Goal: Task Accomplishment & Management: Manage account settings

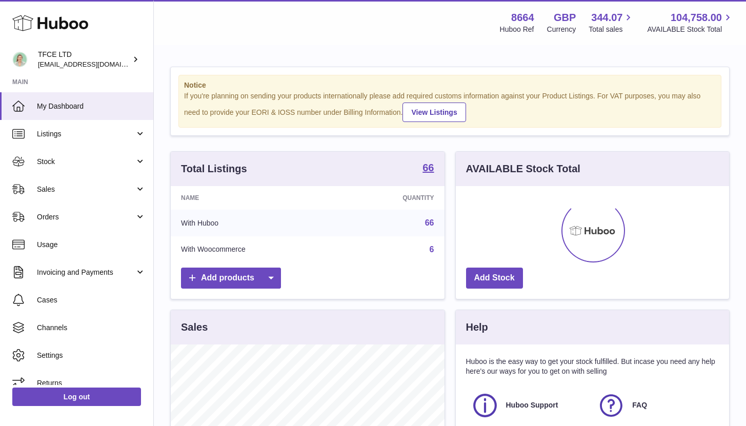
scroll to position [160, 273]
click at [122, 163] on span "Stock" at bounding box center [86, 162] width 98 height 10
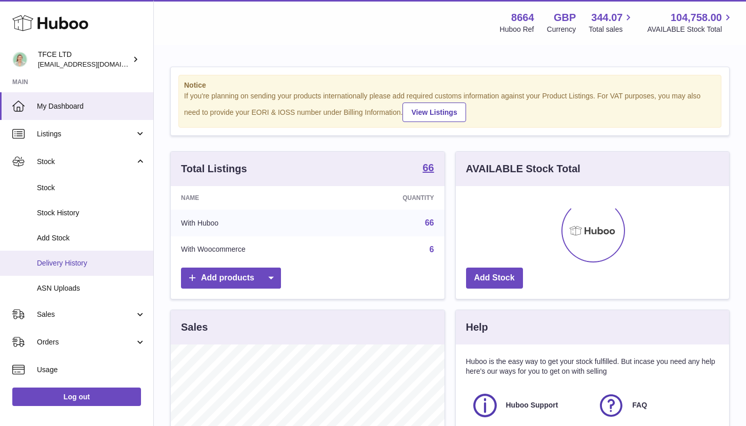
click at [107, 267] on span "Delivery History" at bounding box center [91, 263] width 109 height 10
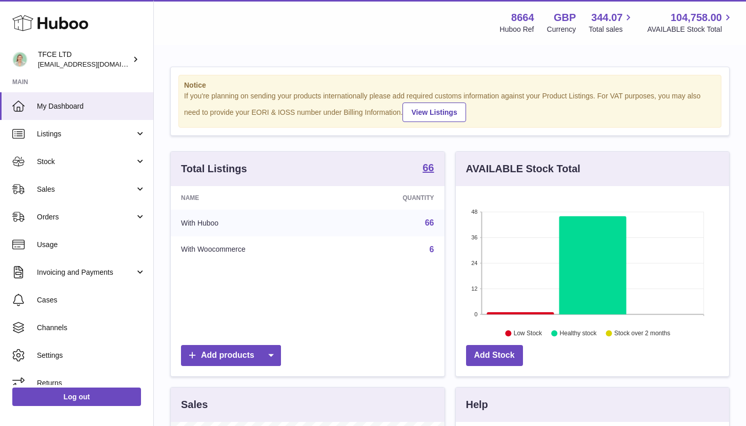
scroll to position [160, 273]
click at [76, 168] on link "Stock" at bounding box center [76, 162] width 153 height 28
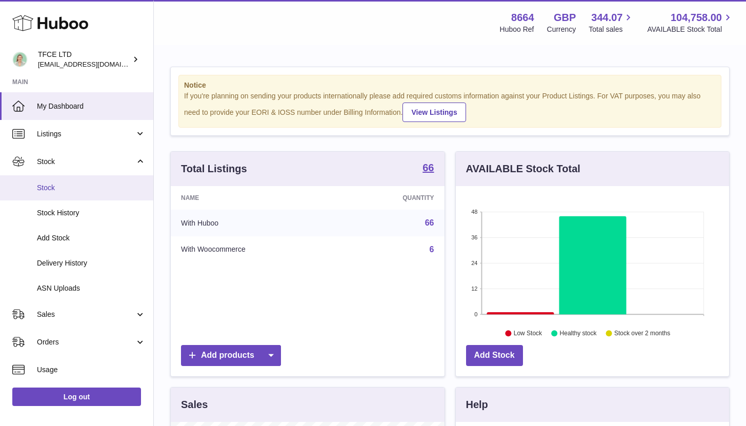
click at [68, 190] on span "Stock" at bounding box center [91, 188] width 109 height 10
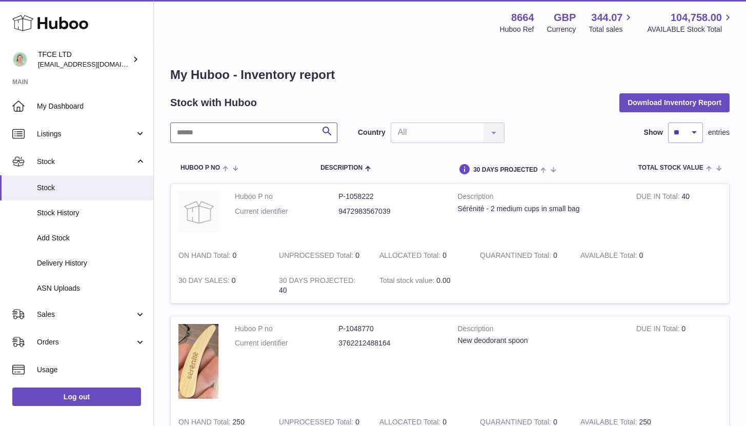
click at [204, 135] on input "text" at bounding box center [253, 133] width 167 height 21
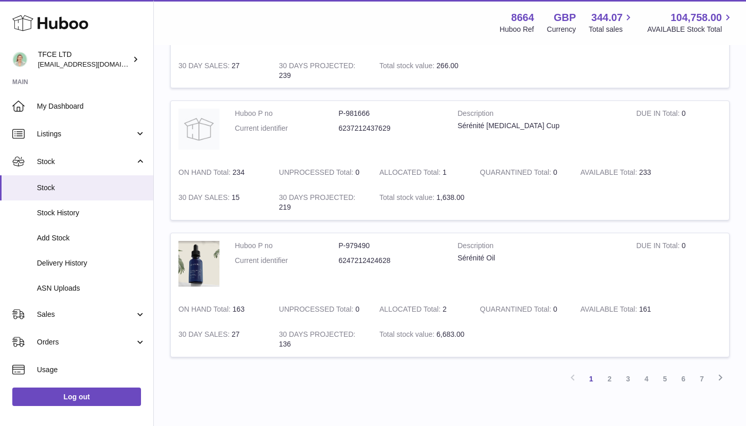
scroll to position [1164, 0]
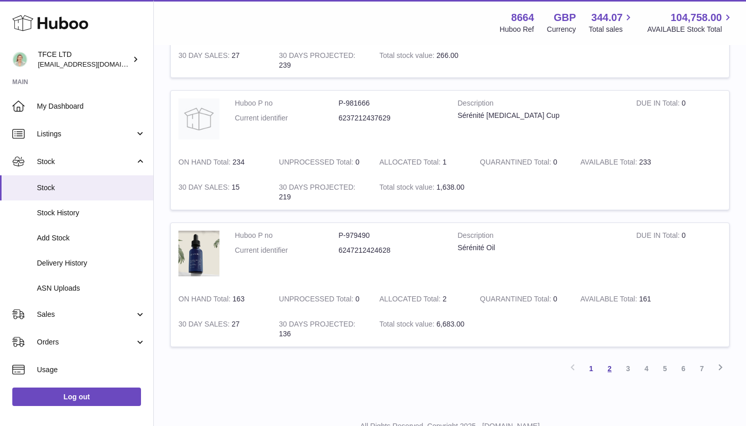
click at [610, 369] on link "2" at bounding box center [609, 368] width 18 height 18
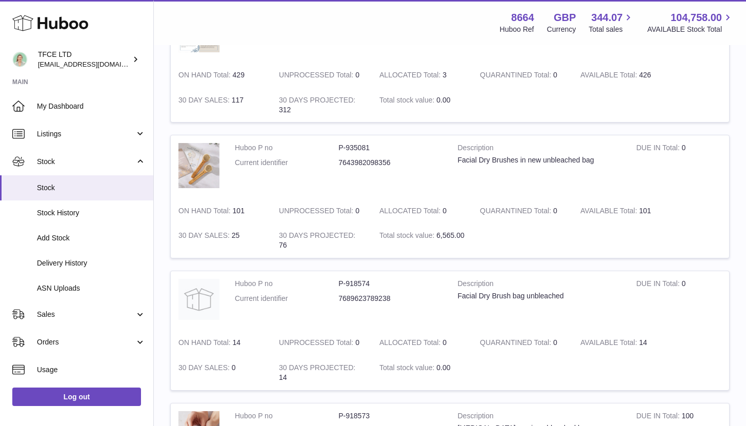
scroll to position [906, 0]
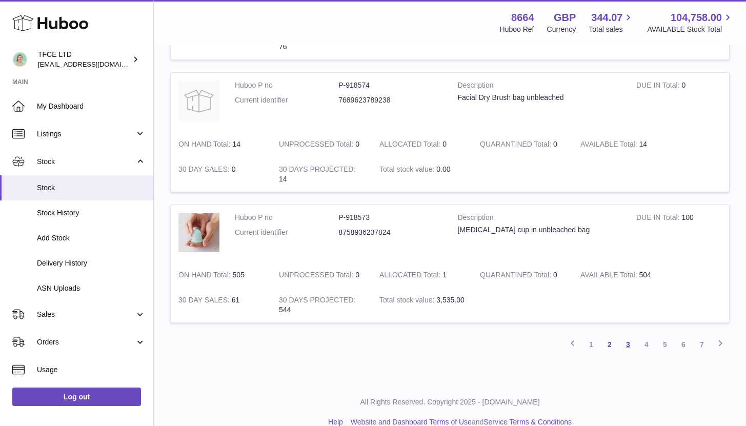
click at [631, 346] on link "3" at bounding box center [628, 344] width 18 height 18
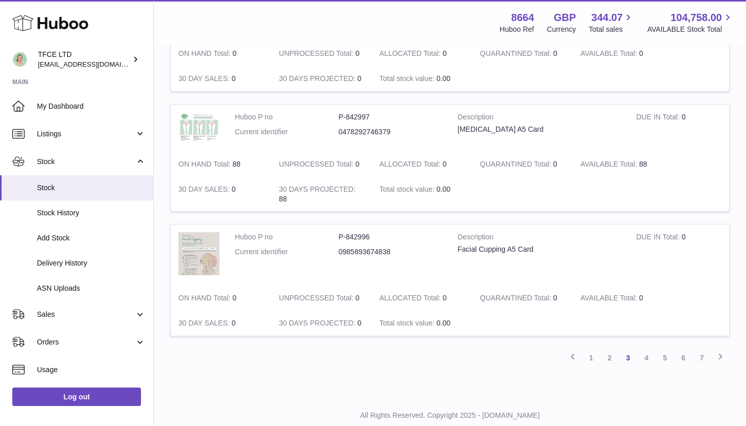
scroll to position [1190, 0]
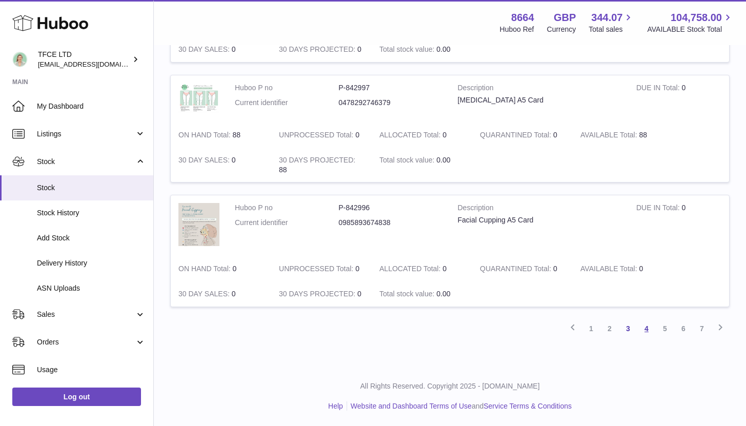
click at [651, 330] on link "4" at bounding box center [646, 328] width 18 height 18
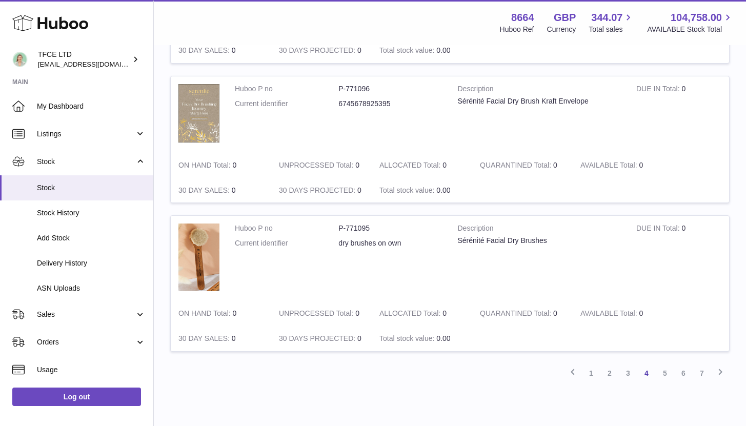
scroll to position [1193, 0]
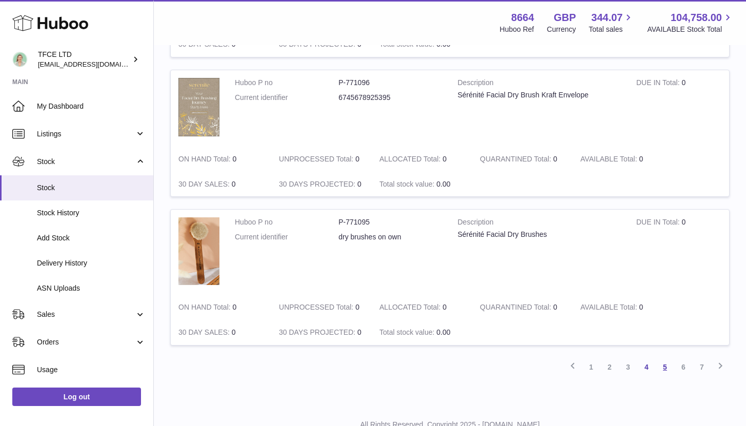
click at [668, 371] on link "5" at bounding box center [665, 367] width 18 height 18
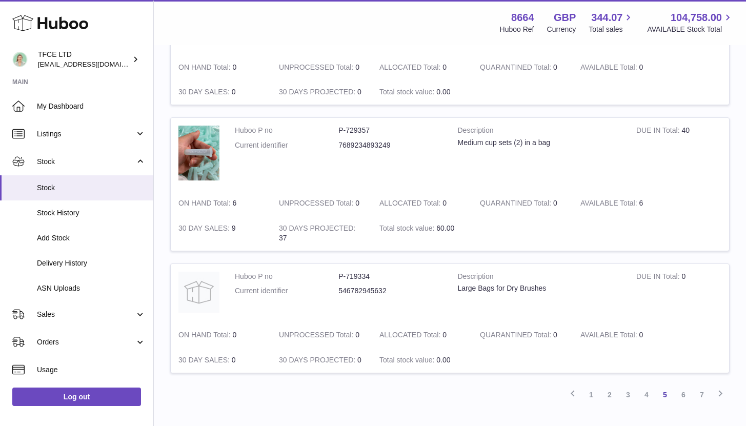
scroll to position [1239, 0]
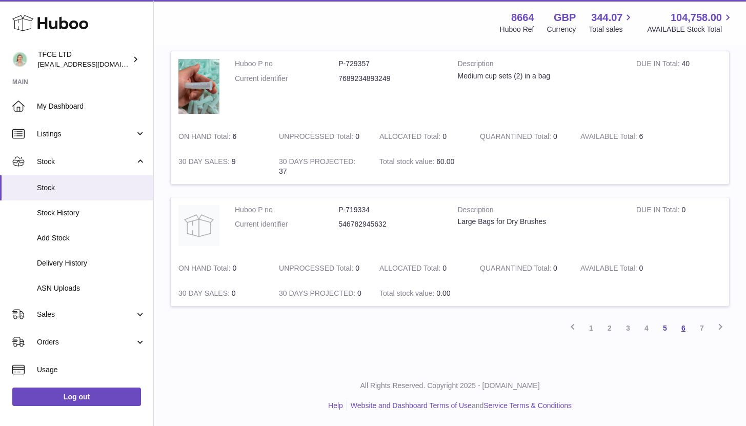
click at [686, 332] on link "6" at bounding box center [683, 328] width 18 height 18
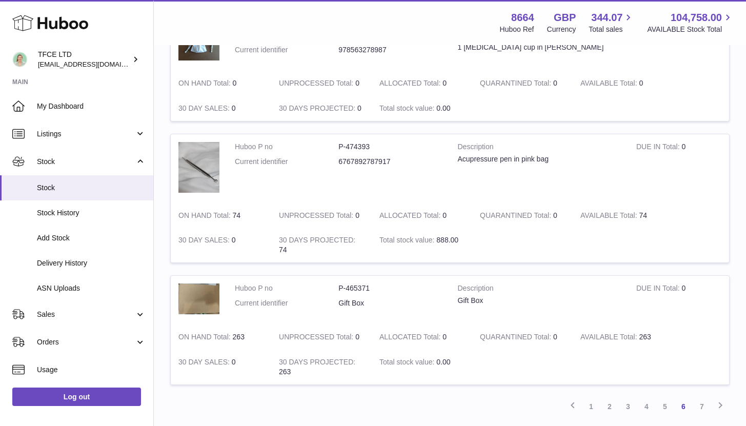
scroll to position [1124, 0]
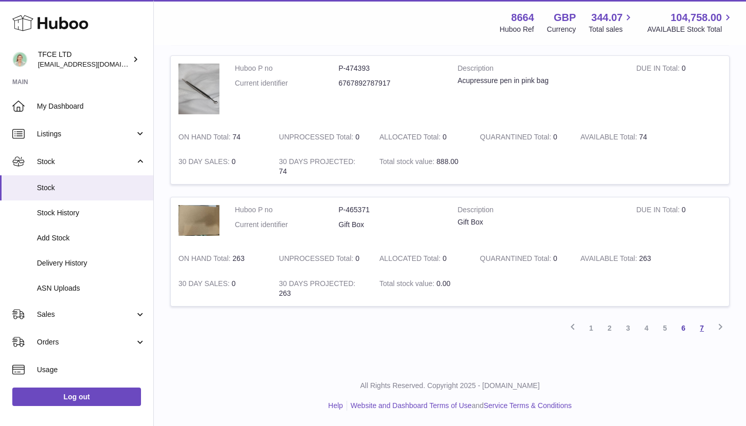
click at [702, 328] on link "7" at bounding box center [702, 328] width 18 height 18
